Goal: Find specific page/section: Find specific page/section

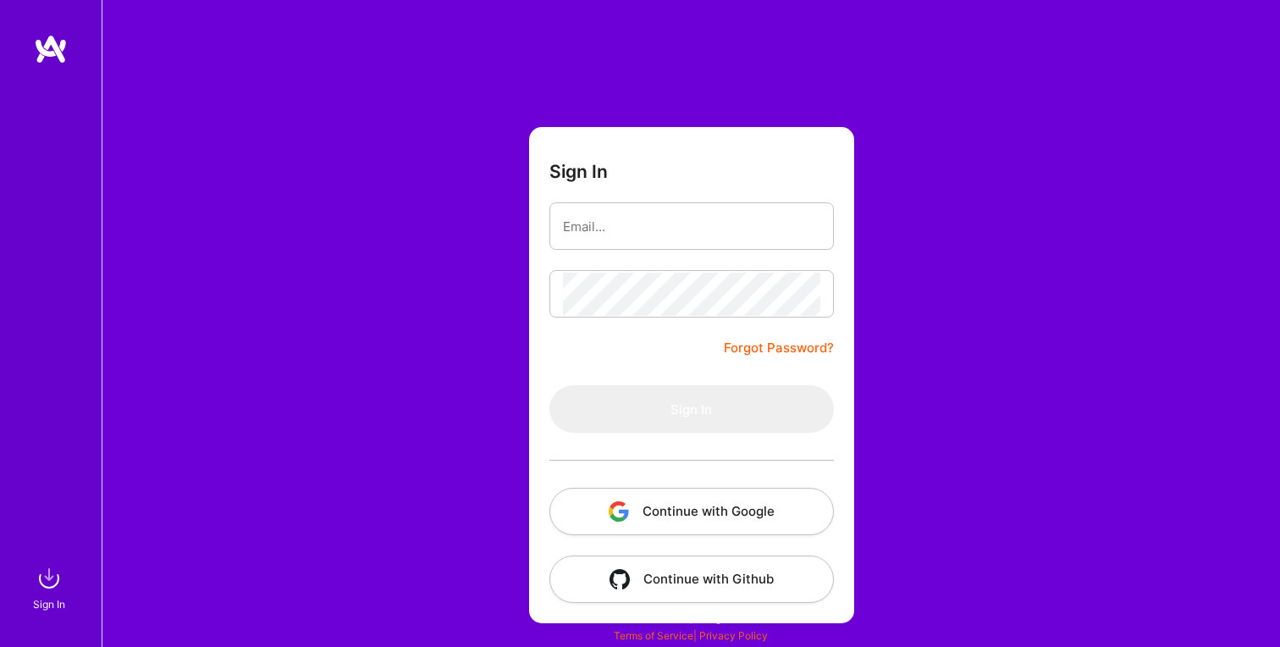
click at [737, 516] on button "Continue with Google" at bounding box center [692, 511] width 285 height 47
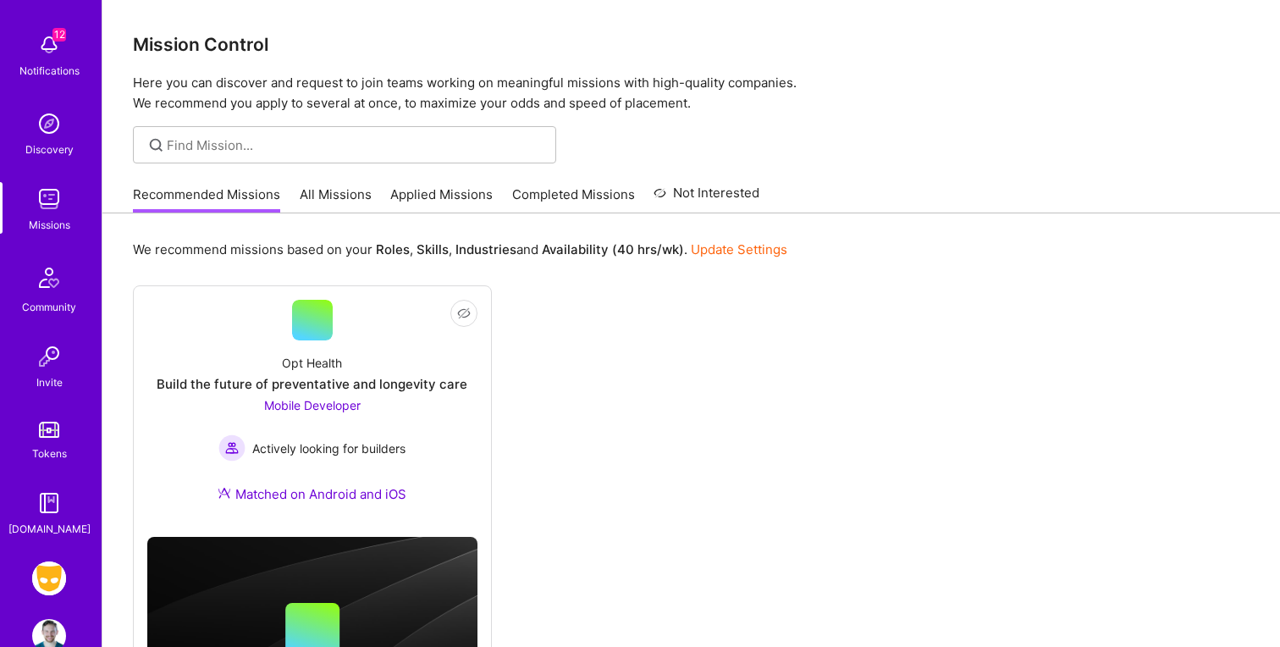
scroll to position [110, 0]
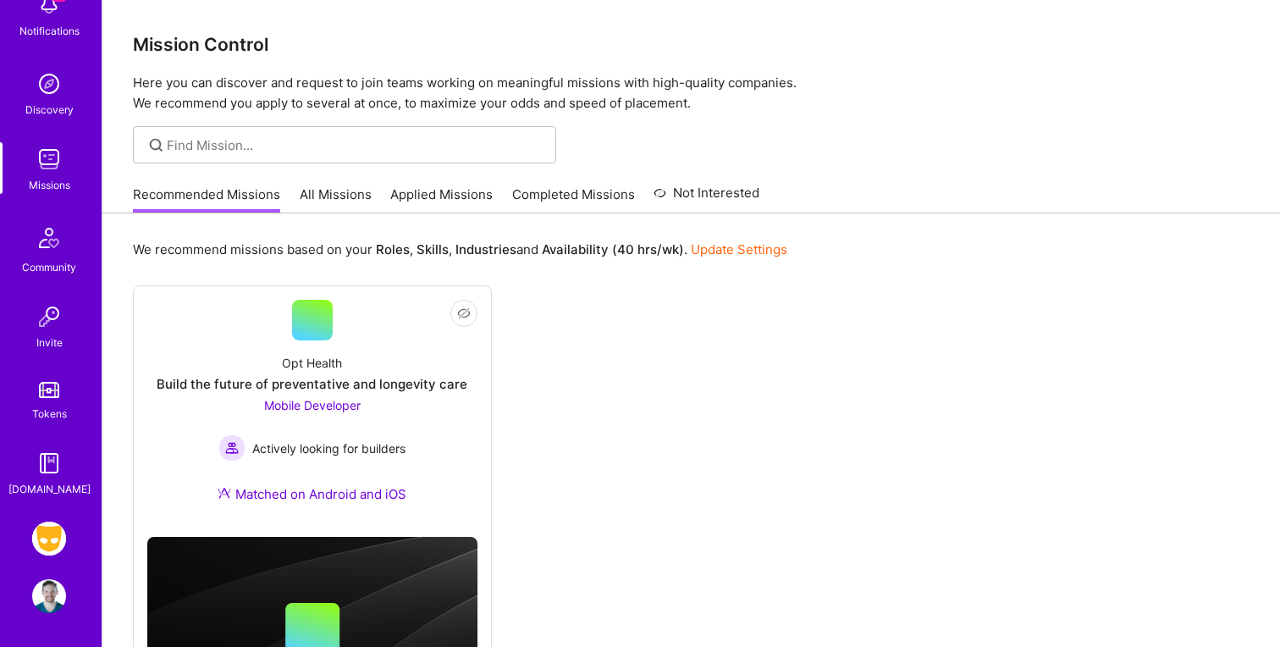
click at [45, 552] on img at bounding box center [49, 539] width 34 height 34
